Goal: Find contact information: Find contact information

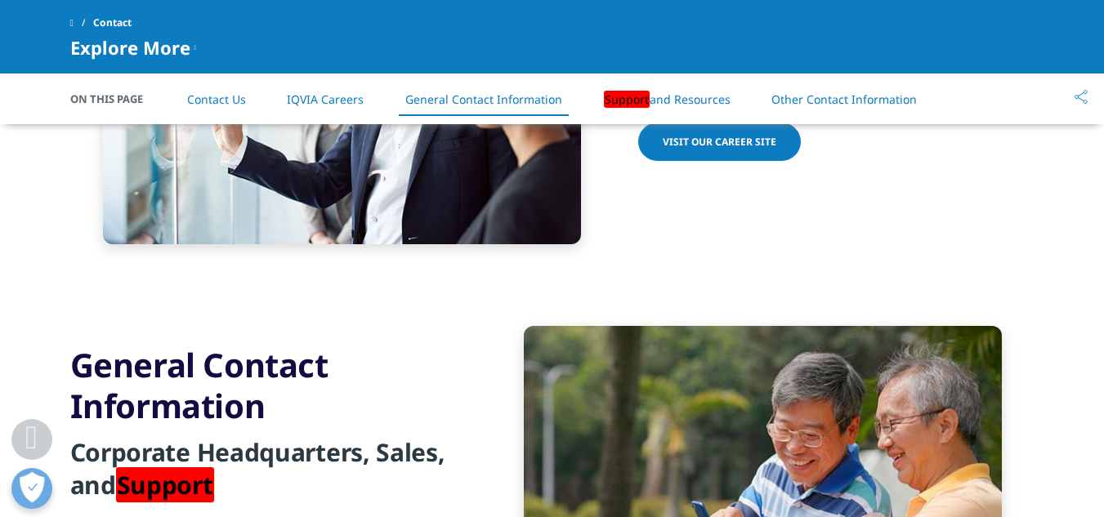
scroll to position [1660, 0]
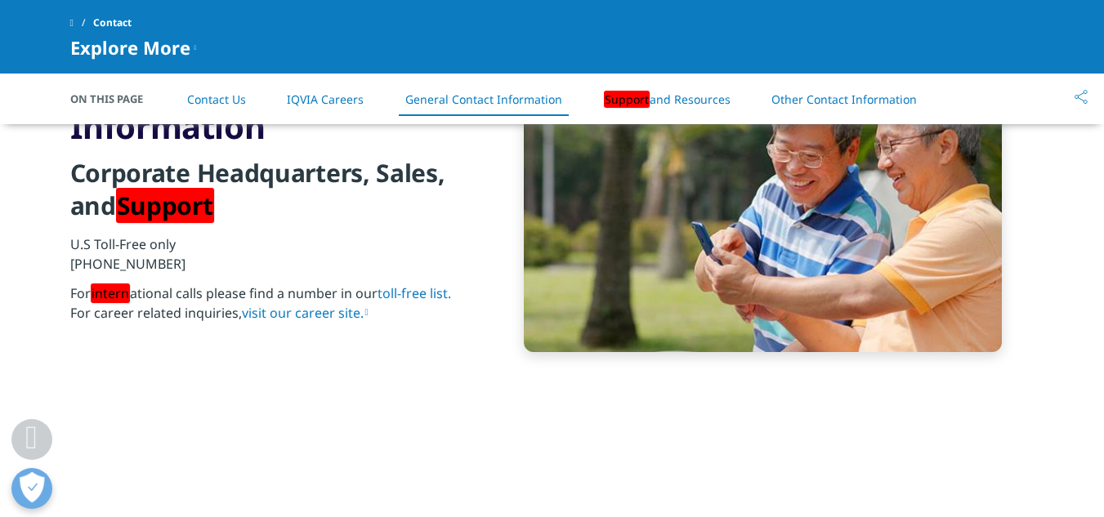
scroll to position [1961, 0]
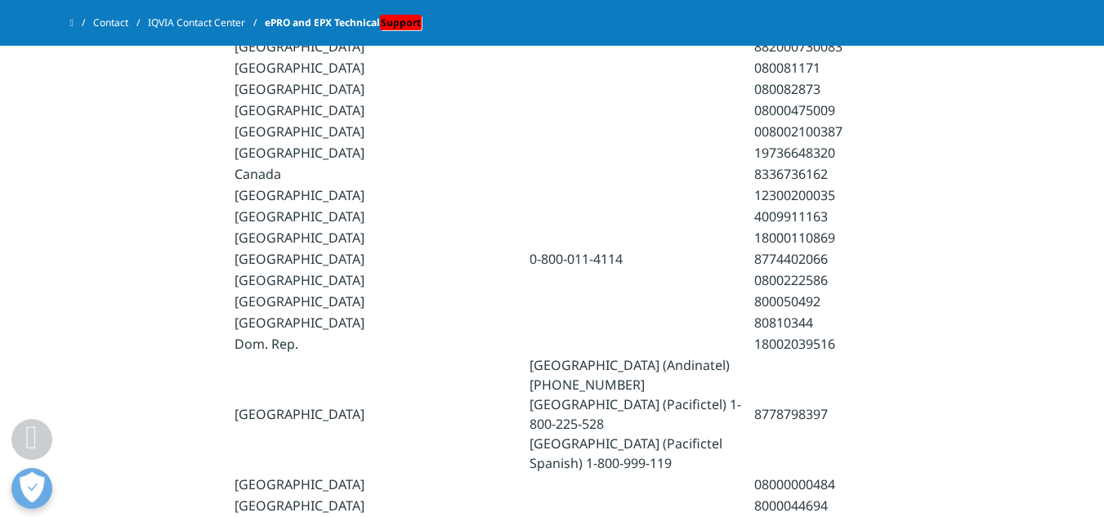
scroll to position [1462, 0]
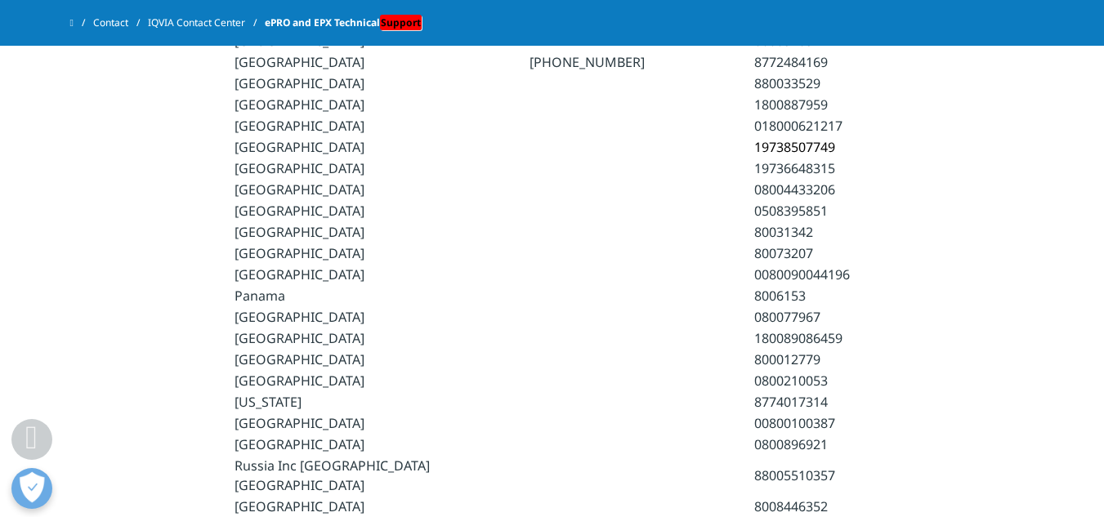
click at [257, 307] on td "[GEOGRAPHIC_DATA]" at bounding box center [381, 317] width 293 height 20
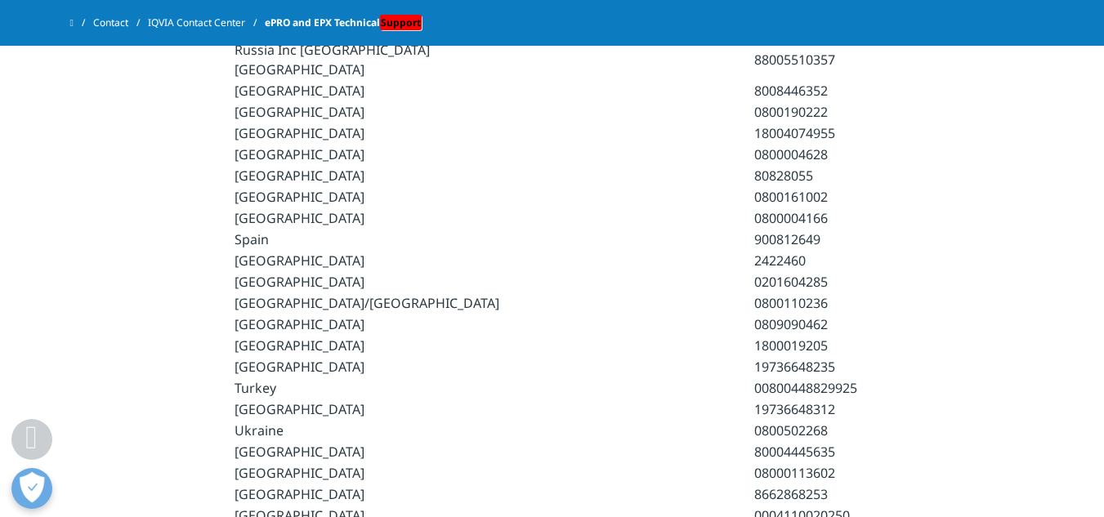
scroll to position [1870, 0]
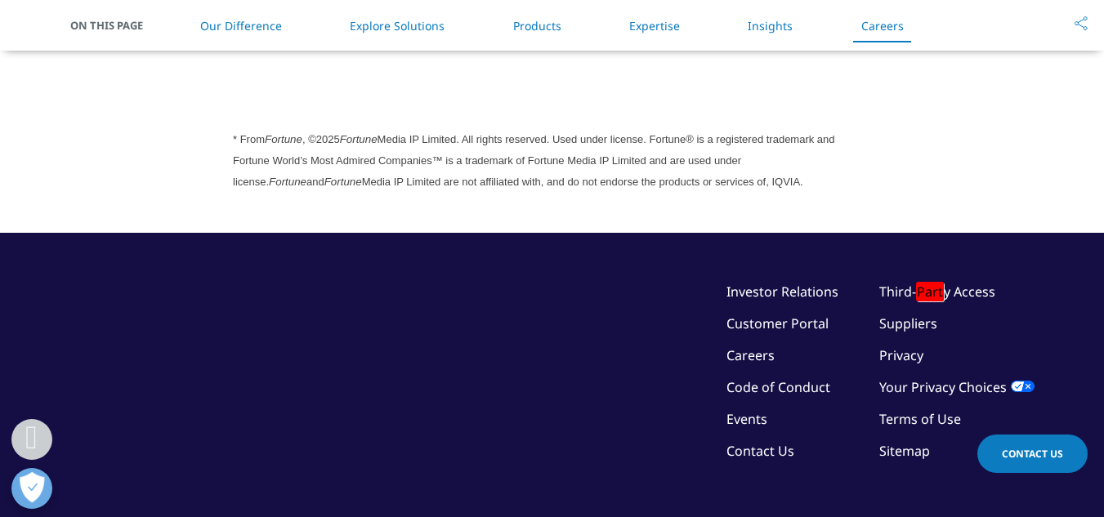
scroll to position [4538, 0]
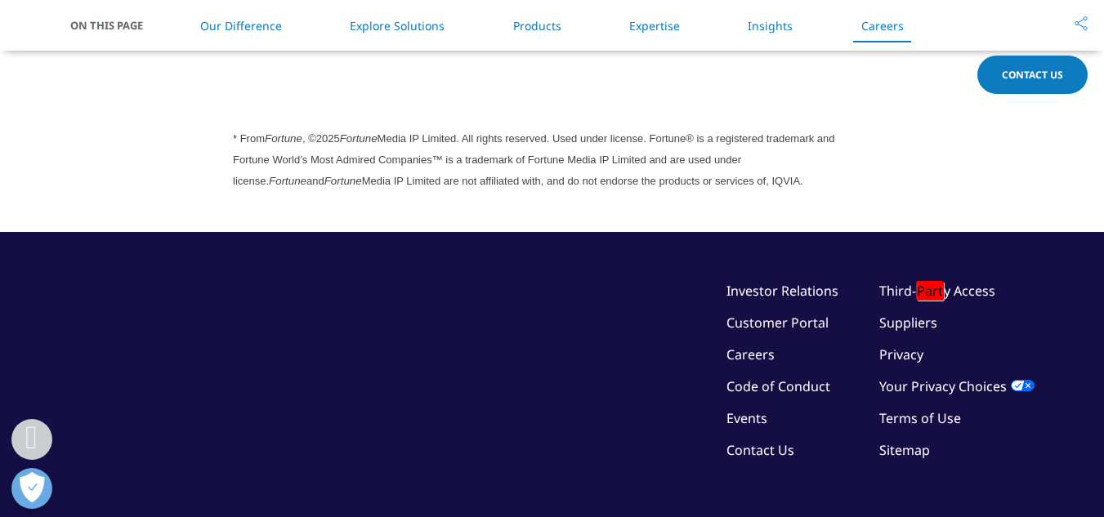
click at [781, 441] on link "Contact Us" at bounding box center [760, 450] width 68 height 18
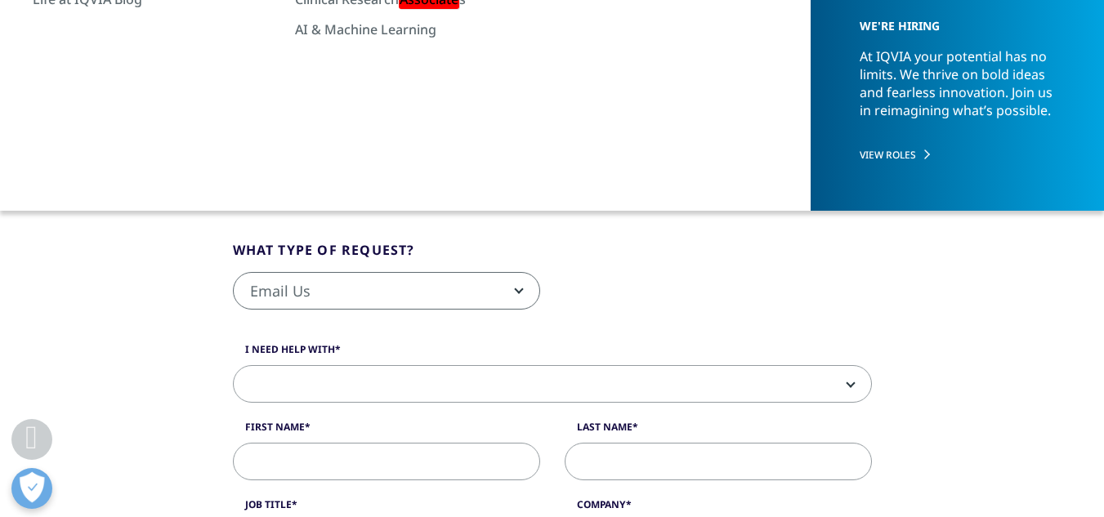
click at [512, 156] on link "General Contact Information" at bounding box center [483, 153] width 157 height 16
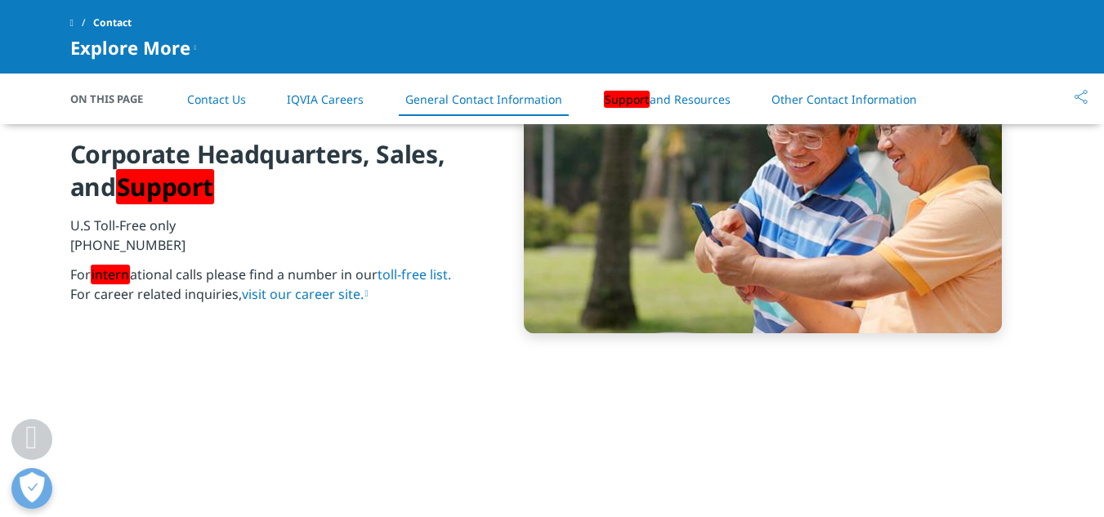
scroll to position [1844, 0]
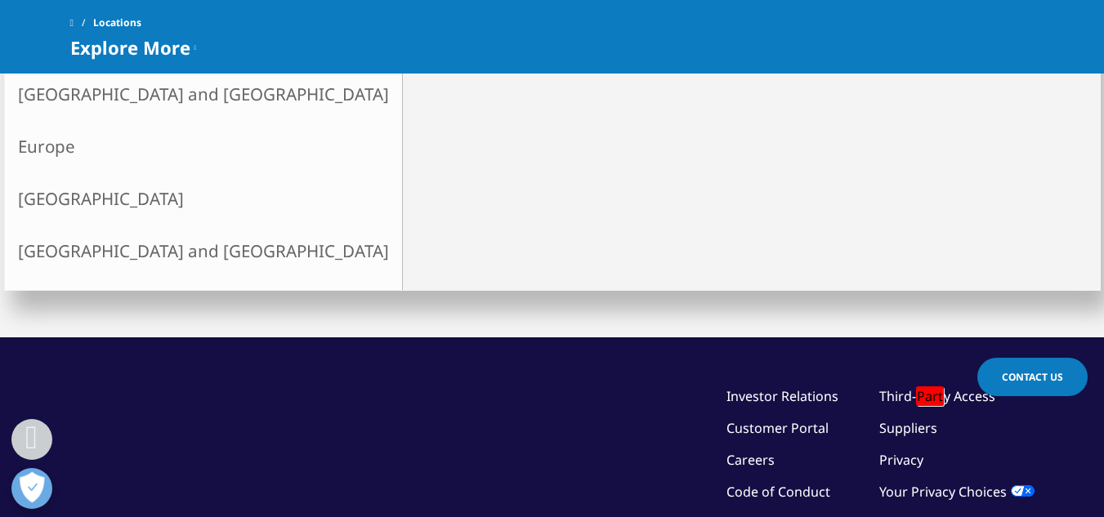
scroll to position [456, 0]
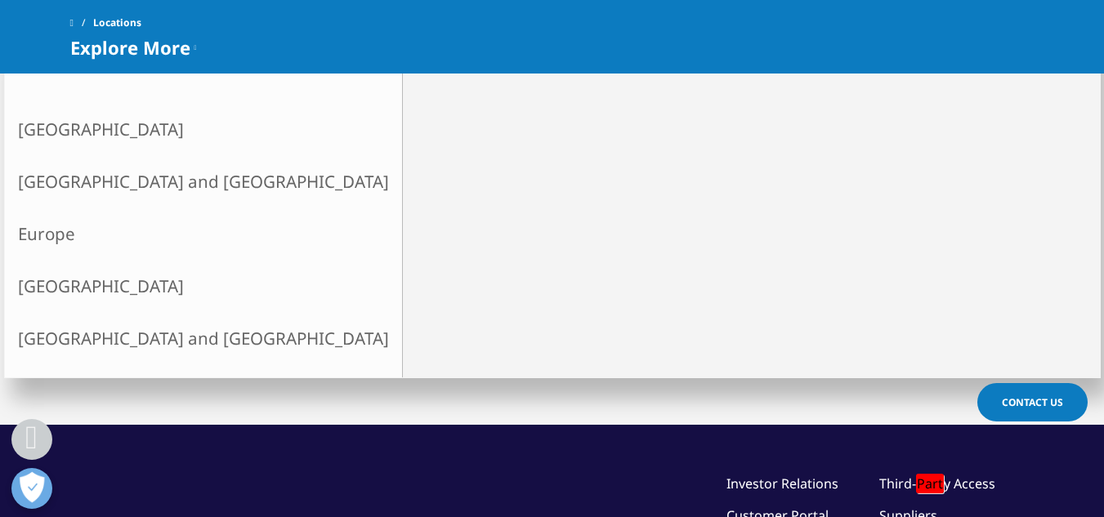
click at [81, 285] on link "[GEOGRAPHIC_DATA]" at bounding box center [203, 286] width 397 height 52
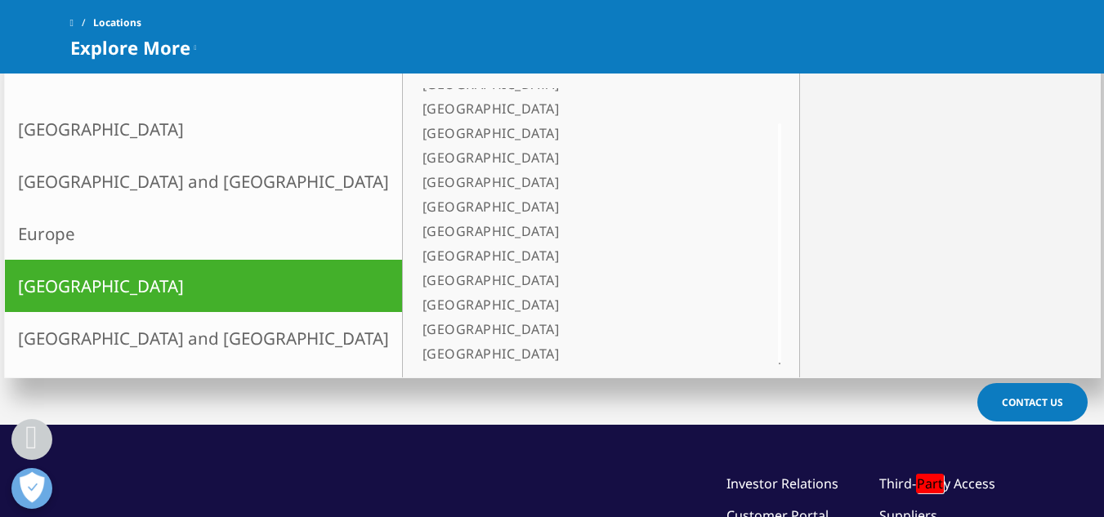
click at [416, 317] on ul "[GEOGRAPHIC_DATA] [GEOGRAPHIC_DATA] [GEOGRAPHIC_DATA] [GEOGRAPHIC_DATA] [GEOGRA…" at bounding box center [589, 206] width 346 height 319
click at [416, 312] on link "[GEOGRAPHIC_DATA]" at bounding box center [580, 305] width 329 height 25
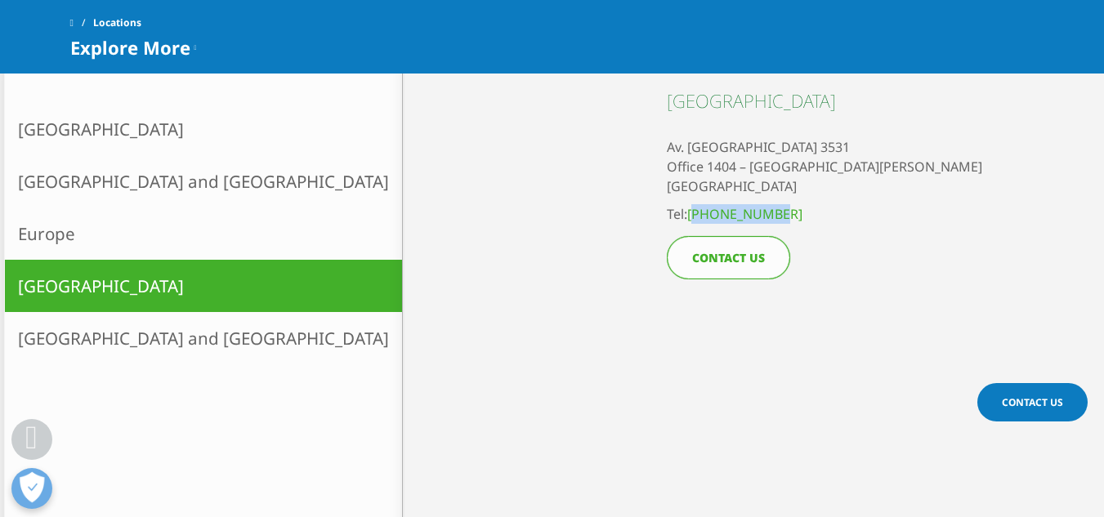
drag, startPoint x: 817, startPoint y: 209, endPoint x: 699, endPoint y: 206, distance: 117.7
click at [699, 206] on li "Tel: [PHONE_NUMBER]" at bounding box center [824, 214] width 315 height 20
copy link "[PHONE_NUMBER]"
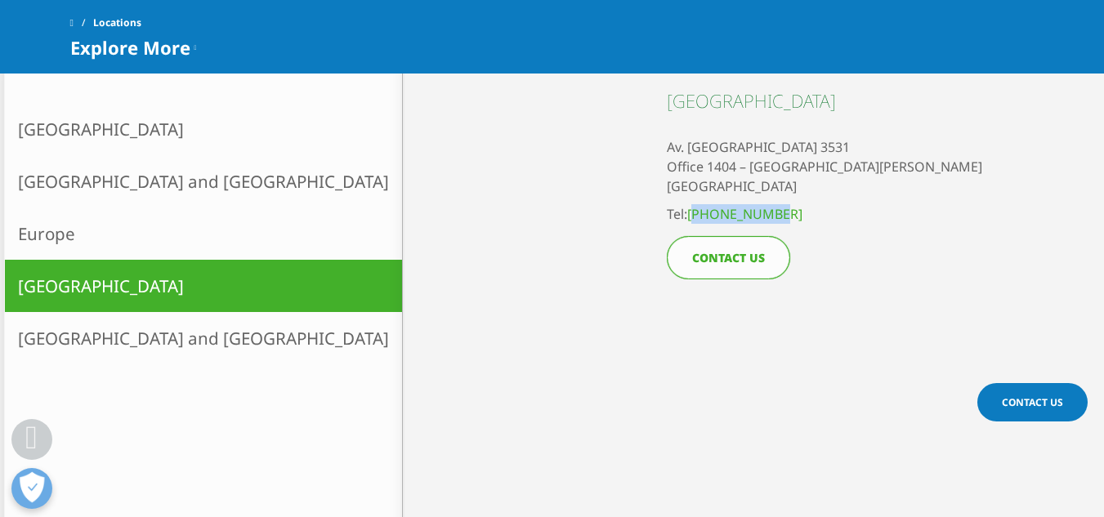
click at [803, 213] on li "Tel: [PHONE_NUMBER]" at bounding box center [824, 214] width 315 height 20
drag, startPoint x: 803, startPoint y: 213, endPoint x: 701, endPoint y: 212, distance: 102.2
click at [701, 212] on li "Tel: [PHONE_NUMBER]" at bounding box center [824, 214] width 315 height 20
drag, startPoint x: 664, startPoint y: 145, endPoint x: 859, endPoint y: 150, distance: 195.3
click at [859, 150] on div "X << back to select continent Peru Av. [STREET_ADDRESS][PERSON_NAME] Tel: [PHON…" at bounding box center [758, 282] width 708 height 487
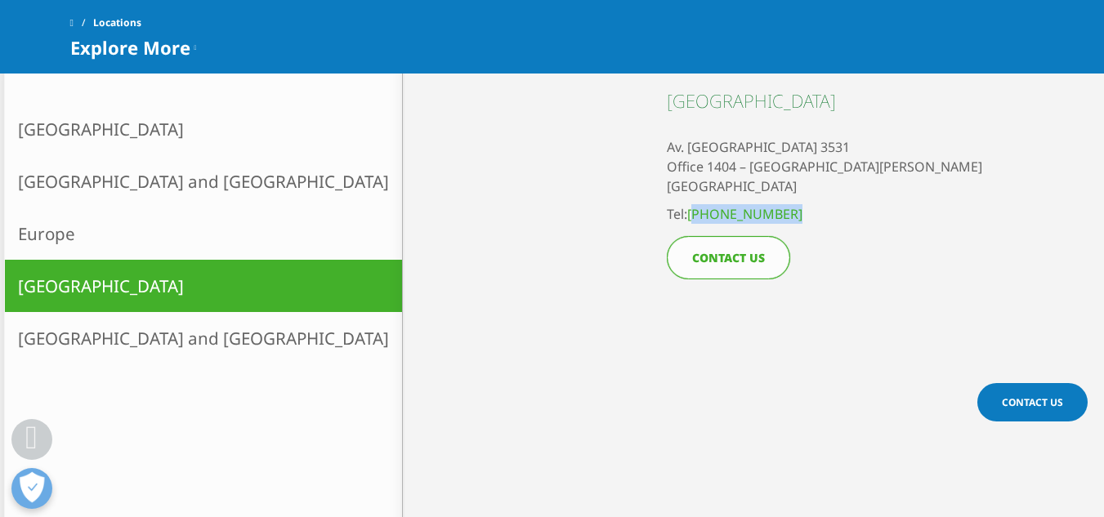
click at [859, 150] on div "Peru Av. [STREET_ADDRESS][PERSON_NAME] Tel: [PHONE_NUMBER] CONTACT US" at bounding box center [841, 283] width 348 height 438
drag, startPoint x: 856, startPoint y: 150, endPoint x: 671, endPoint y: 145, distance: 184.7
click at [671, 145] on div "Peru Av. [STREET_ADDRESS][PERSON_NAME] Tel: [PHONE_NUMBER] CONTACT US" at bounding box center [841, 283] width 348 height 438
copy p "Av. [GEOGRAPHIC_DATA] 3531"
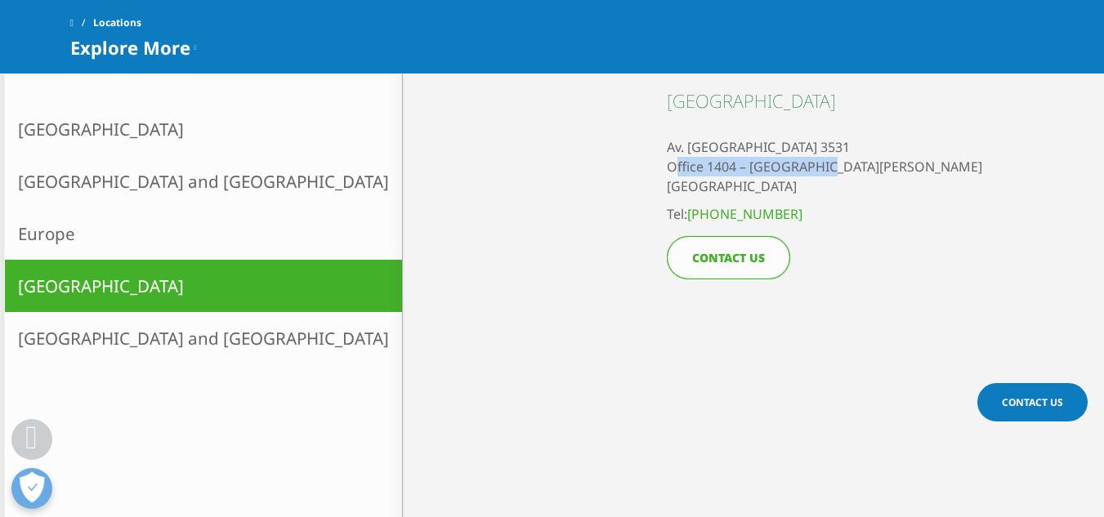
drag, startPoint x: 668, startPoint y: 170, endPoint x: 814, endPoint y: 165, distance: 145.5
click at [814, 165] on p "Av. [STREET_ADDRESS][PERSON_NAME]" at bounding box center [824, 166] width 315 height 59
copy p "Office 1404 – [GEOGRAPHIC_DATA][PERSON_NAME]"
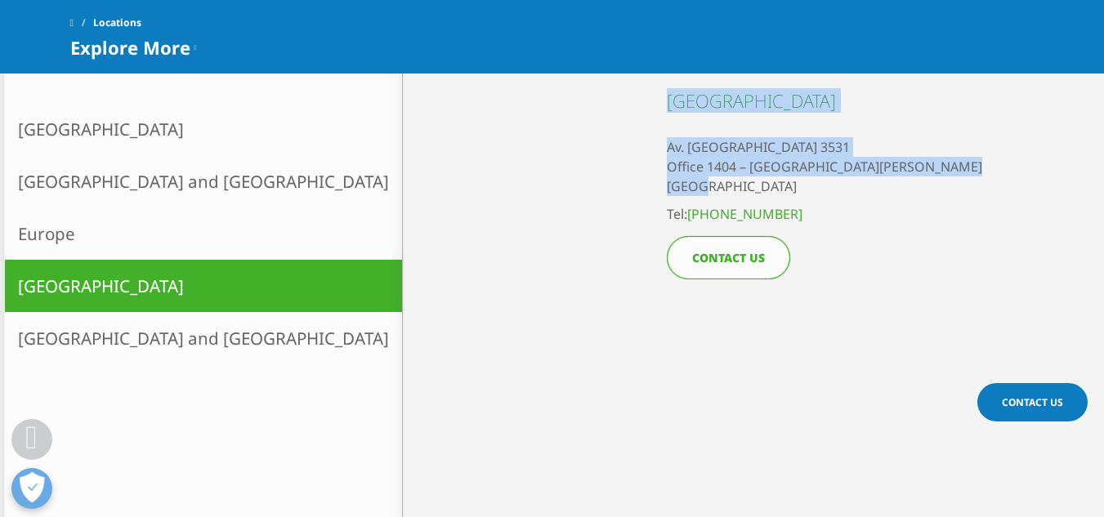
drag, startPoint x: 726, startPoint y: 190, endPoint x: 661, endPoint y: 181, distance: 66.0
click at [661, 181] on div "X << back to select continent Peru Av. [STREET_ADDRESS][PERSON_NAME] Tel: [PHON…" at bounding box center [758, 282] width 708 height 487
click at [680, 189] on p "Av. [STREET_ADDRESS][PERSON_NAME]" at bounding box center [824, 166] width 315 height 59
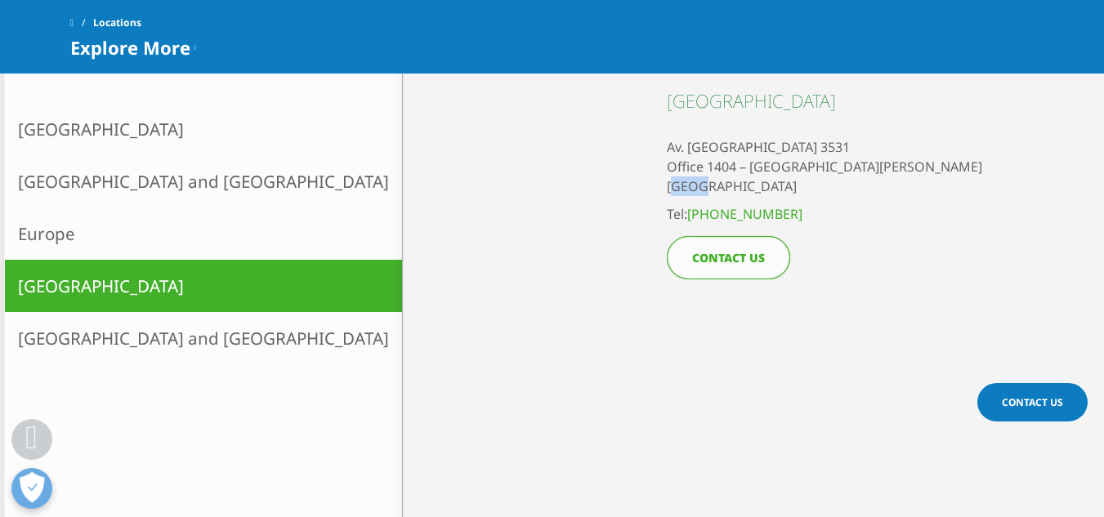
click at [680, 189] on p "Av. [STREET_ADDRESS][PERSON_NAME]" at bounding box center [824, 166] width 315 height 59
